Goal: Obtain resource: Obtain resource

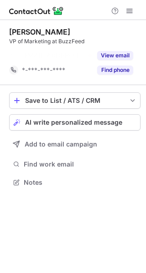
scroll to position [161, 146]
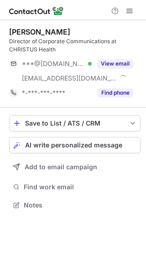
scroll to position [198, 146]
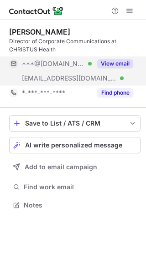
click at [112, 64] on button "View email" at bounding box center [115, 63] width 36 height 9
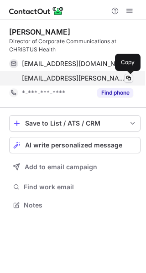
click at [129, 78] on span at bounding box center [128, 78] width 7 height 7
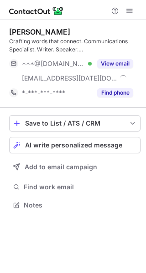
scroll to position [198, 146]
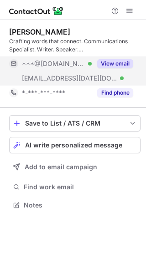
click at [123, 63] on button "View email" at bounding box center [115, 63] width 36 height 9
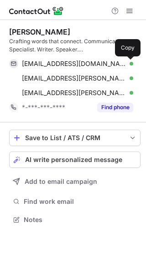
scroll to position [213, 146]
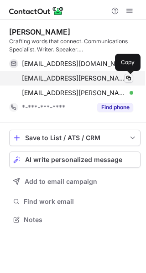
click at [130, 76] on span at bounding box center [128, 78] width 7 height 7
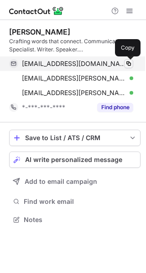
click at [126, 62] on span at bounding box center [128, 63] width 7 height 7
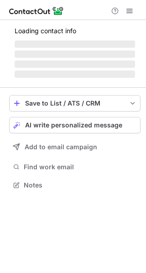
scroll to position [184, 146]
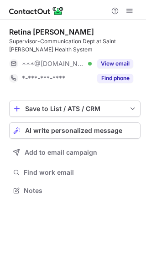
scroll to position [184, 146]
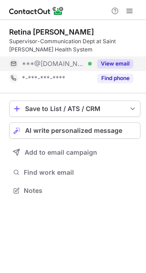
click at [126, 63] on button "View email" at bounding box center [115, 63] width 36 height 9
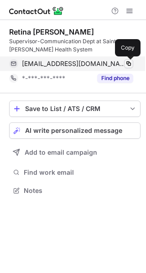
click at [126, 64] on span at bounding box center [128, 63] width 7 height 7
